Goal: Find specific page/section: Find specific page/section

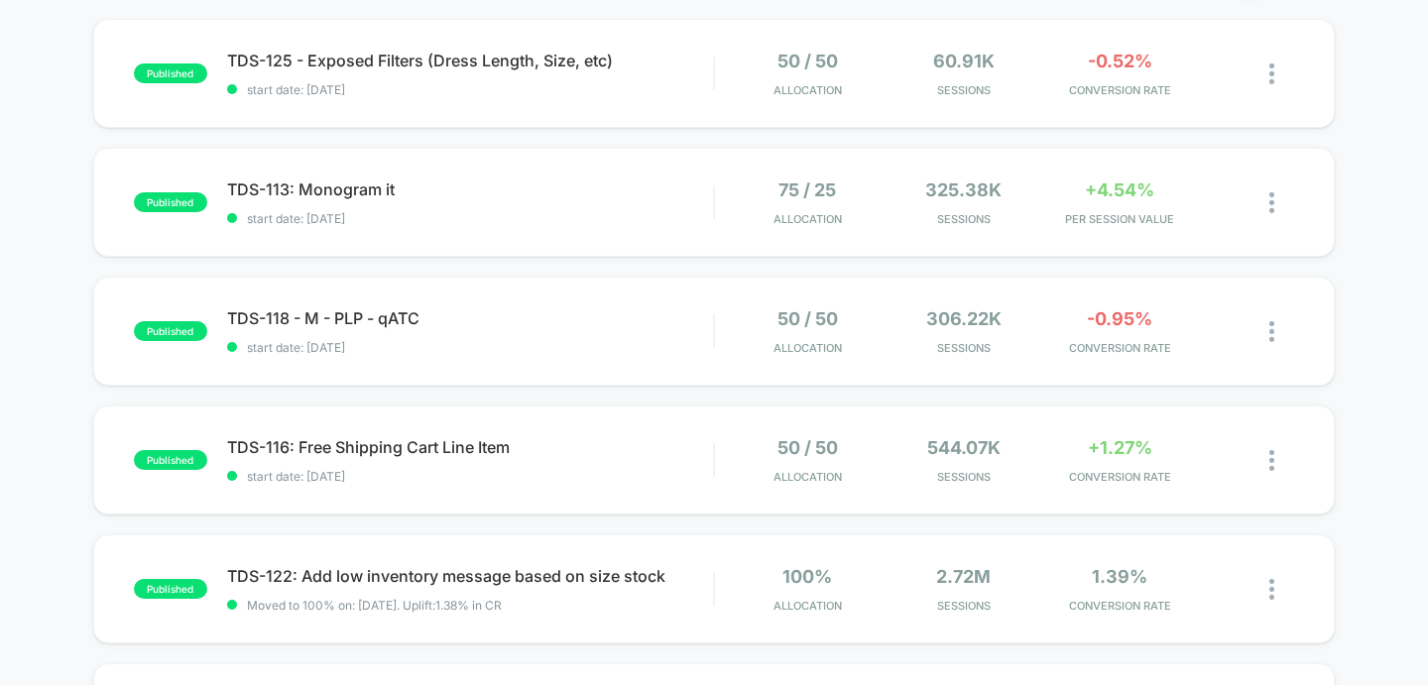
scroll to position [211, 0]
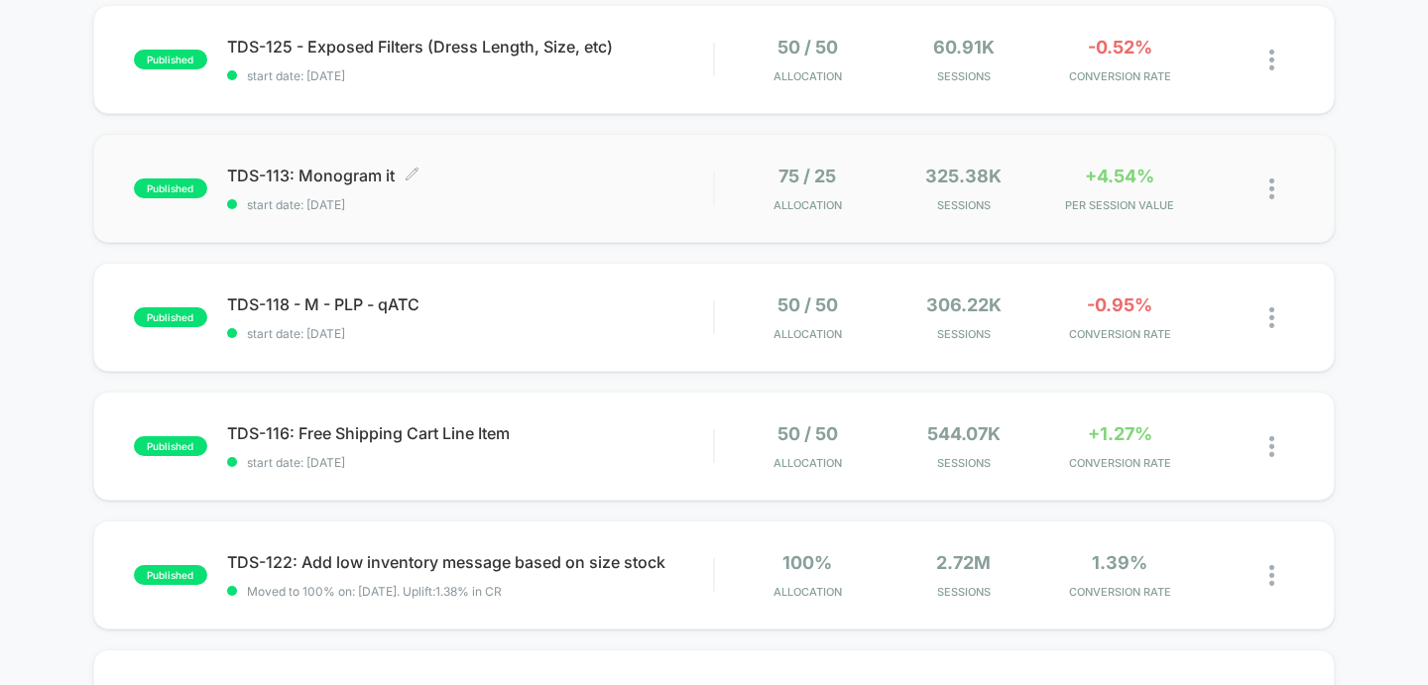
click at [296, 170] on span "TDS-113: Monogram it Click to edit experience details" at bounding box center [470, 176] width 487 height 20
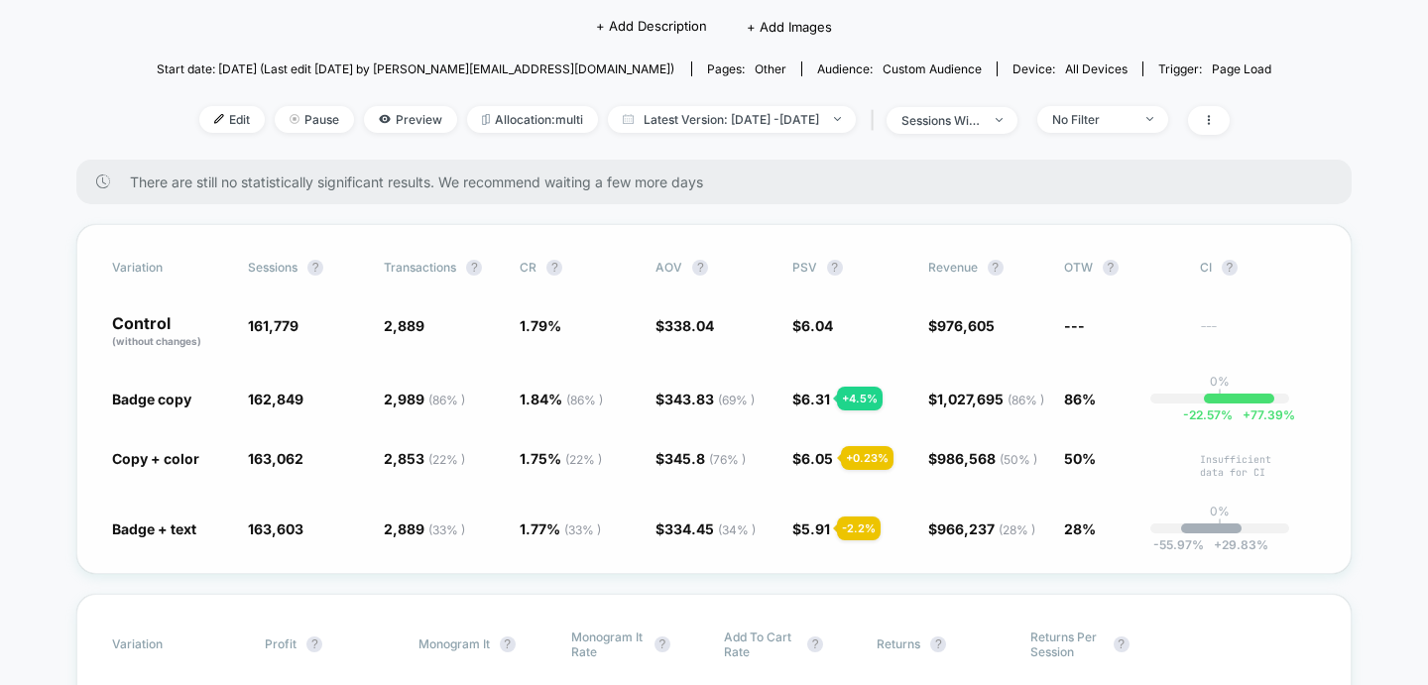
scroll to position [182, 0]
